Goal: Task Accomplishment & Management: Manage account settings

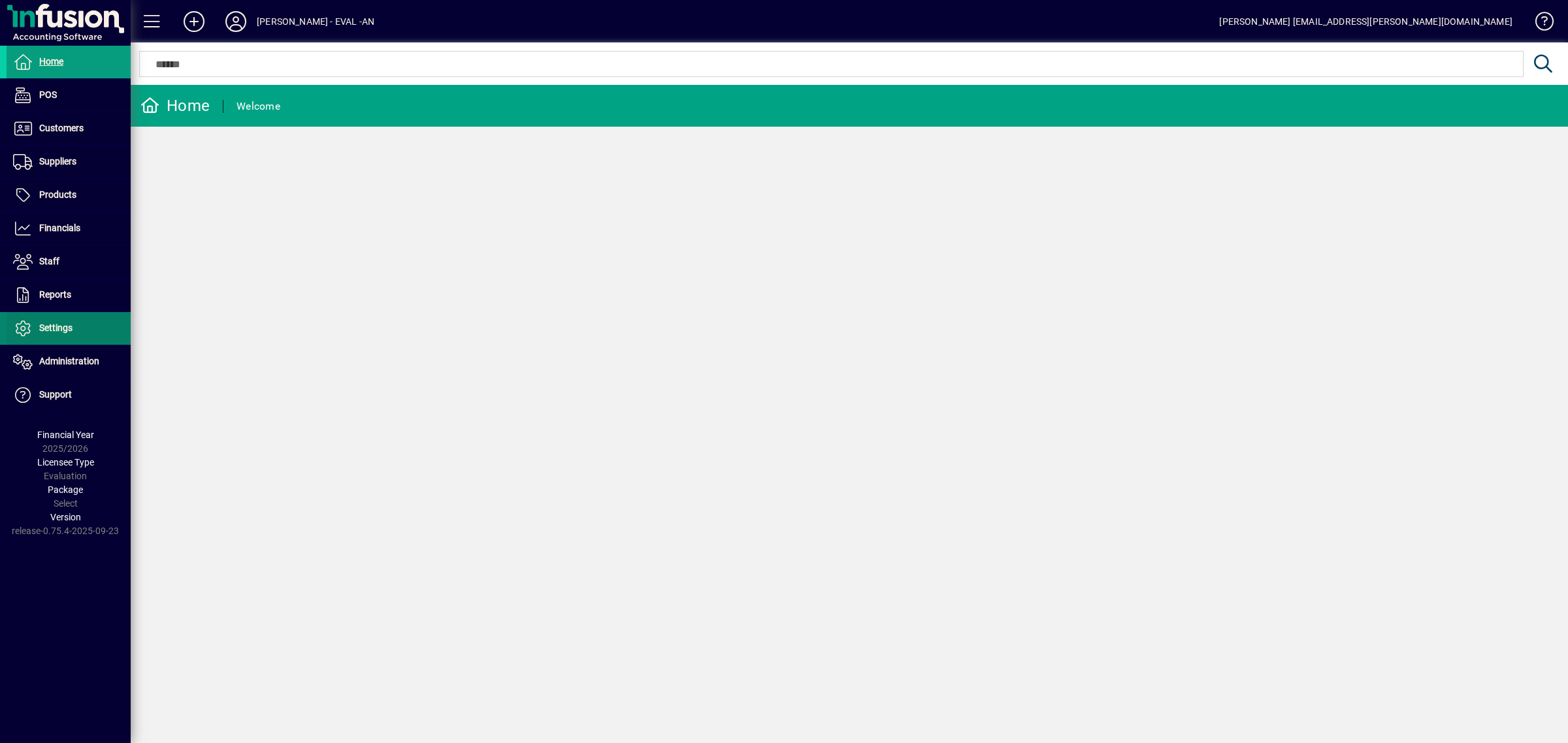
click at [69, 325] on span "Settings" at bounding box center [56, 328] width 33 height 10
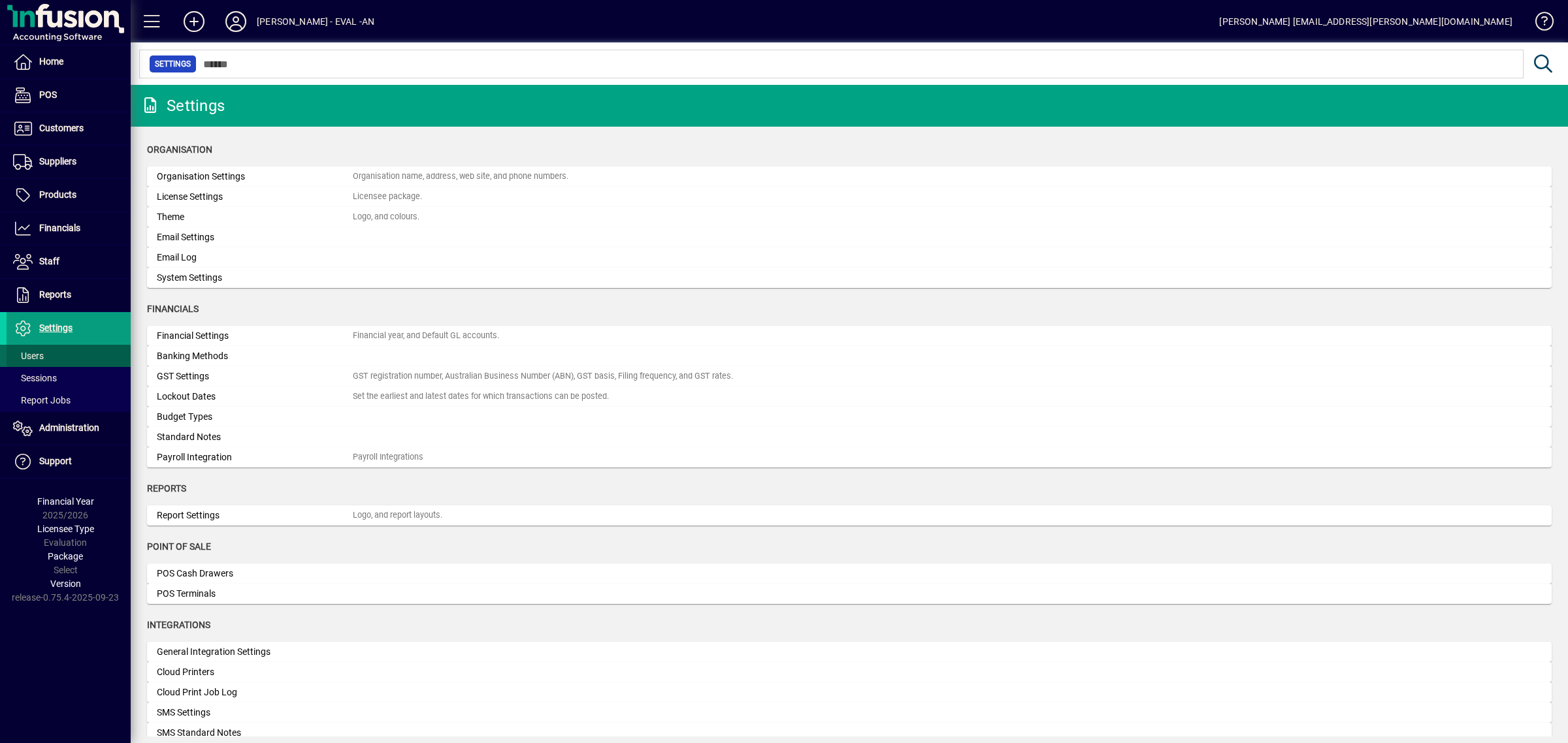
click at [37, 351] on span "Users" at bounding box center [29, 356] width 31 height 10
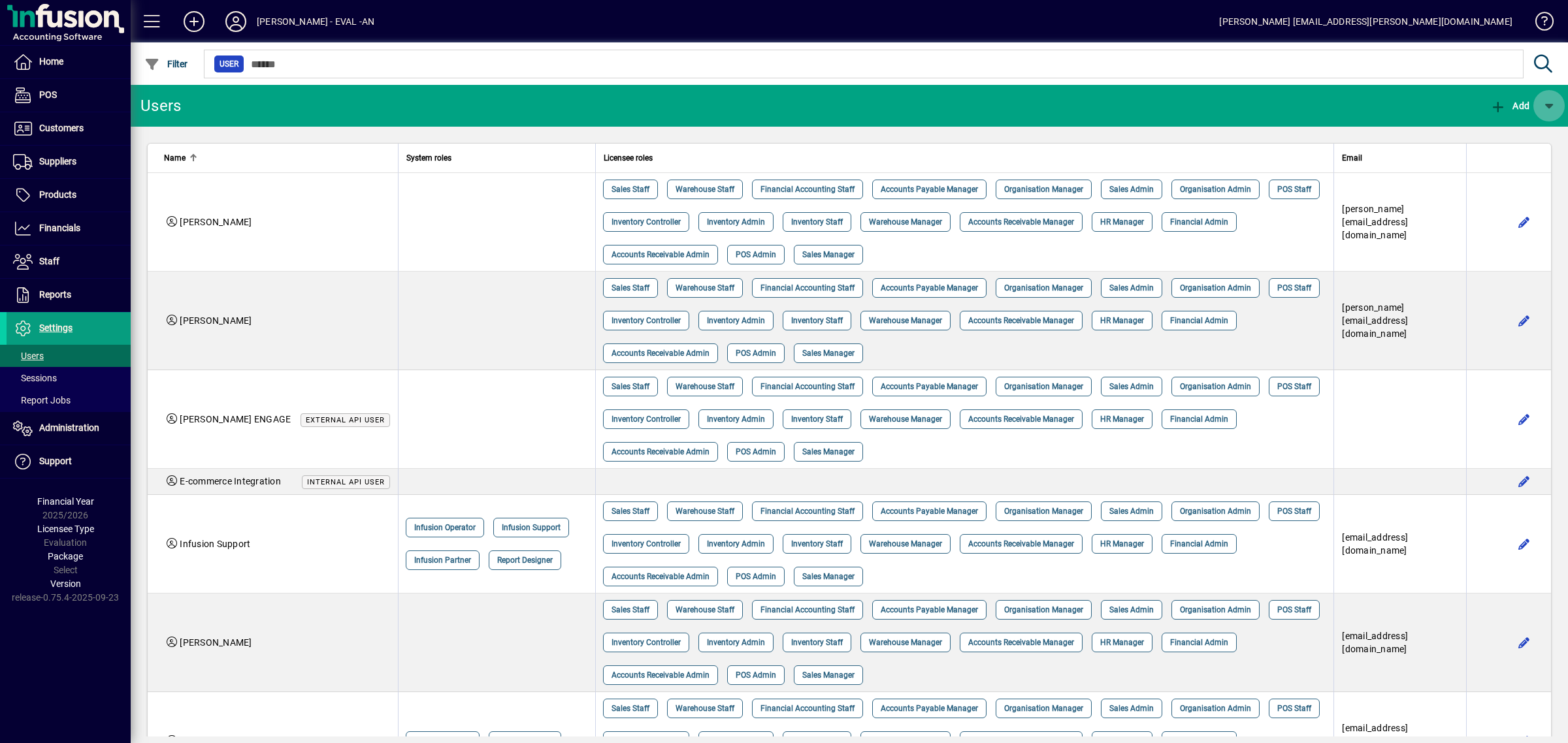
click at [1550, 106] on span "button" at bounding box center [1548, 105] width 31 height 31
click at [1340, 100] on div at bounding box center [784, 371] width 1568 height 743
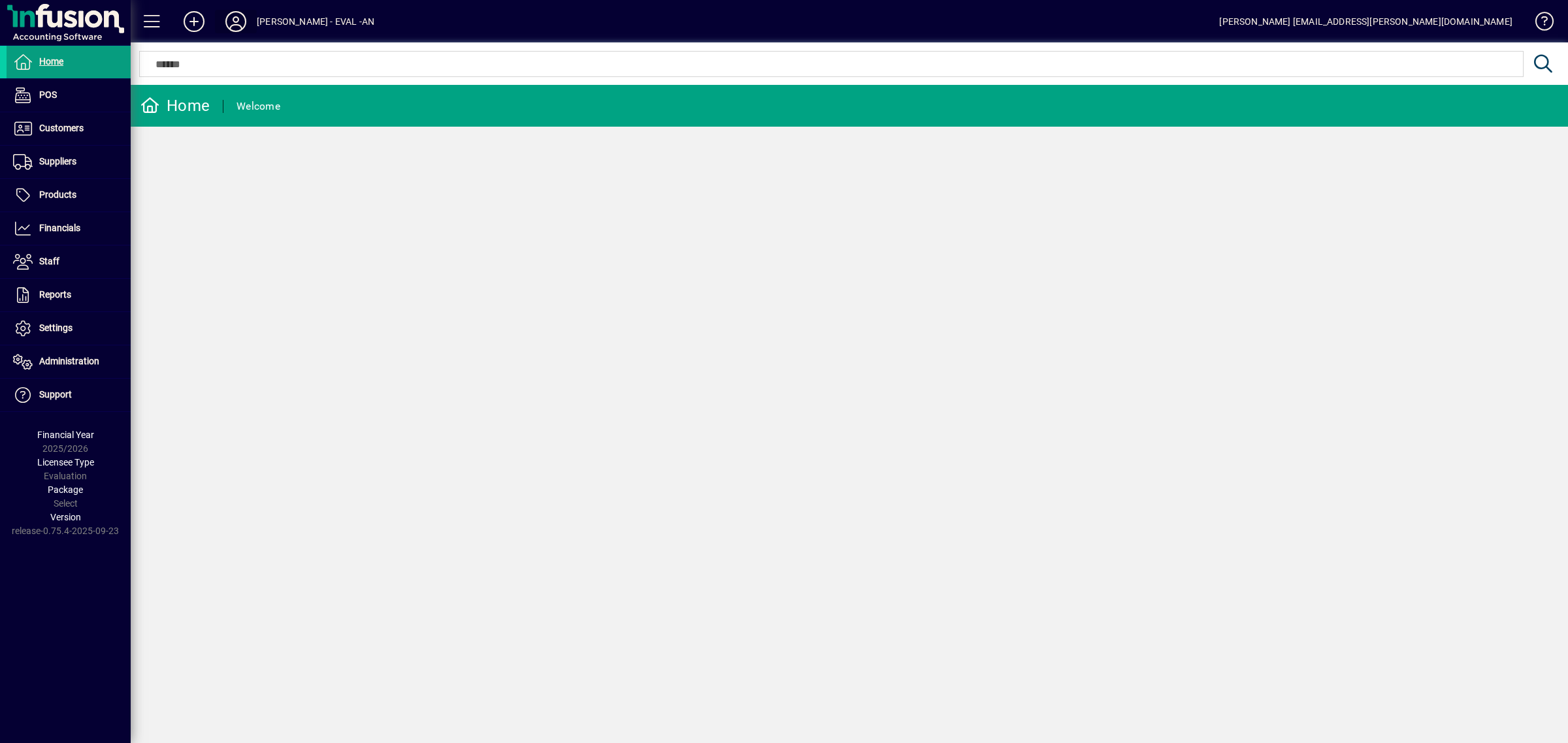
click at [239, 17] on icon at bounding box center [236, 21] width 26 height 21
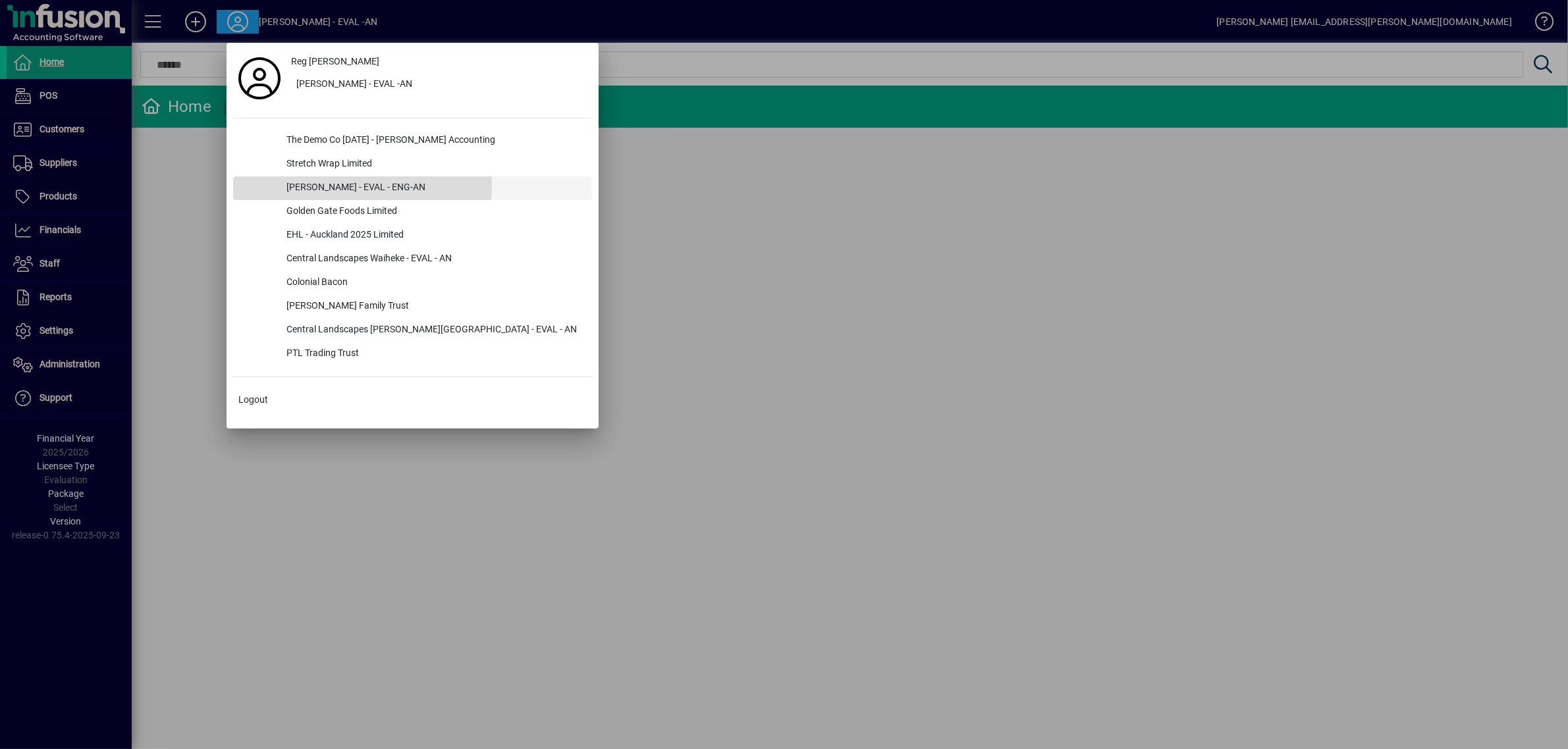
click at [311, 183] on div "Lewis Gray - EVAL - ENG-AN" at bounding box center [434, 188] width 316 height 24
